Goal: Task Accomplishment & Management: Use online tool/utility

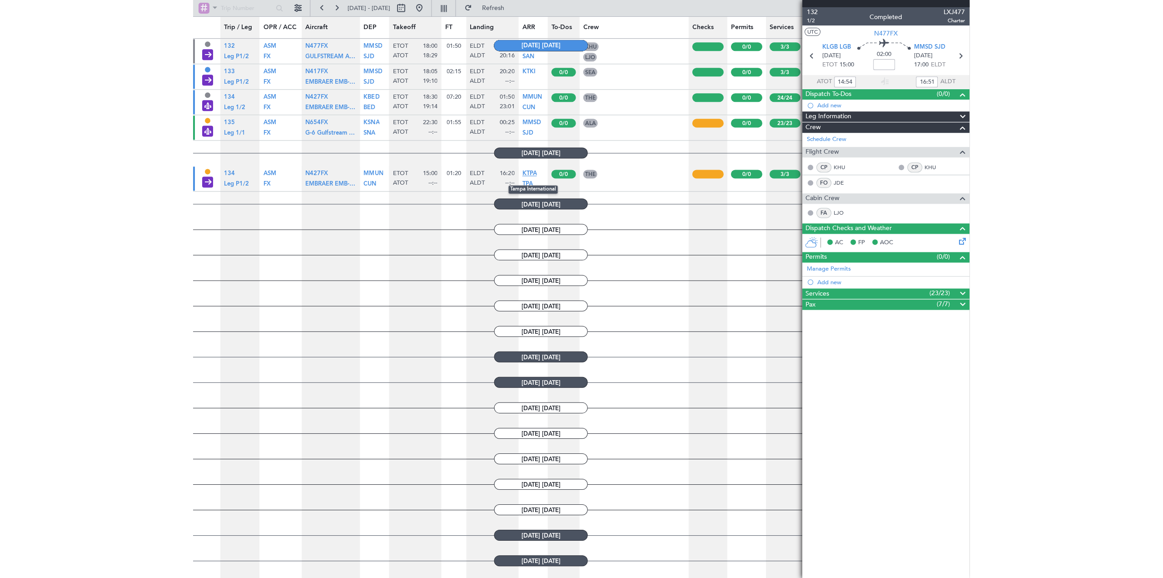
scroll to position [470, 0]
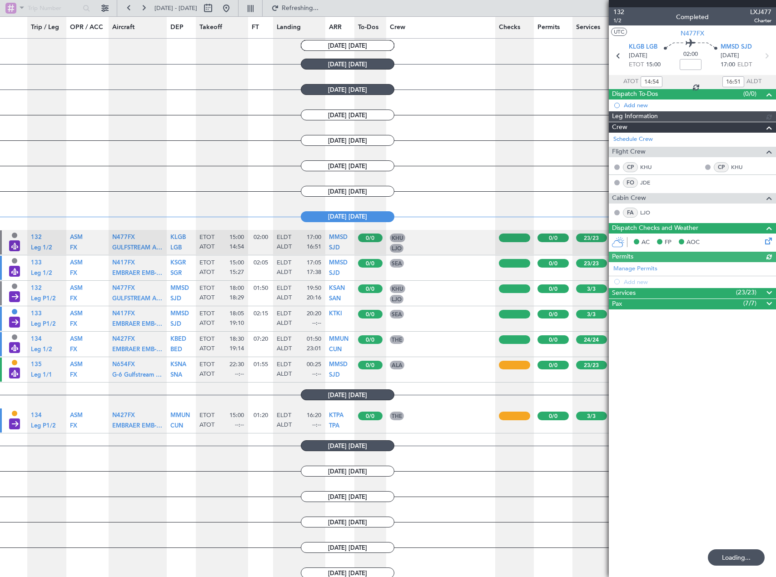
click at [426, 269] on article "SEA Capt - [PERSON_NAME]" at bounding box center [440, 267] width 109 height 25
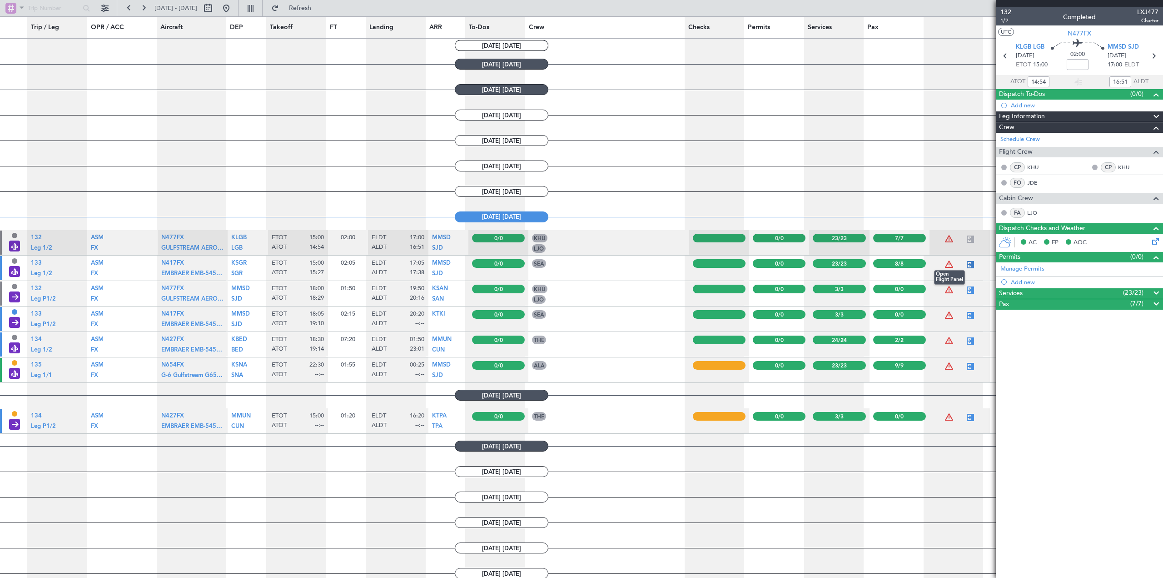
click at [776, 264] on div at bounding box center [970, 264] width 11 height 11
type input "15:27"
type input "17:38"
type input "8"
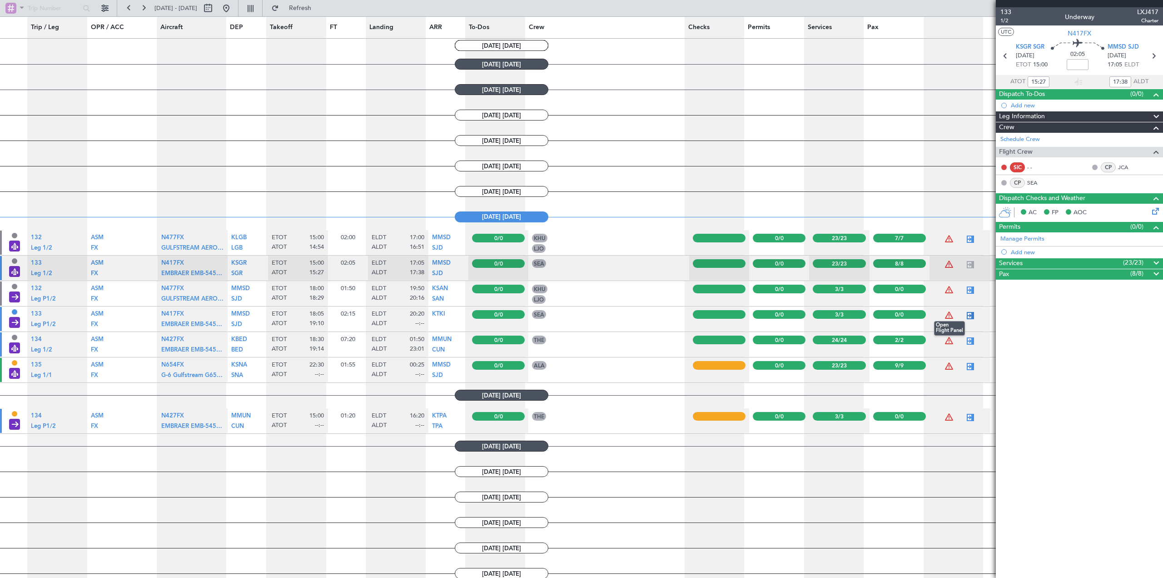
click at [776, 317] on div at bounding box center [970, 315] width 11 height 11
type input "19:10"
type input "0"
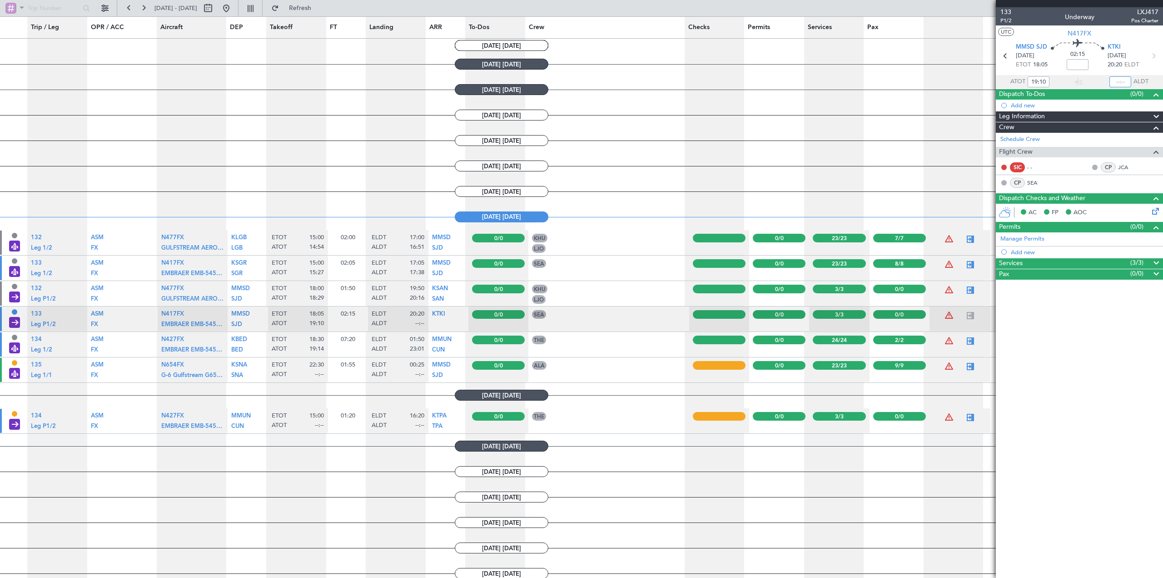
click at [776, 80] on input "text" at bounding box center [1121, 81] width 22 height 11
type input "21:43"
click at [776, 319] on article "133 P1/2 Underway LXJ417 Pos Charter UTC N417FX MMSD SJD [DATE] ETOT 18:05 02:1…" at bounding box center [1079, 292] width 167 height 570
